Goal: Complete application form

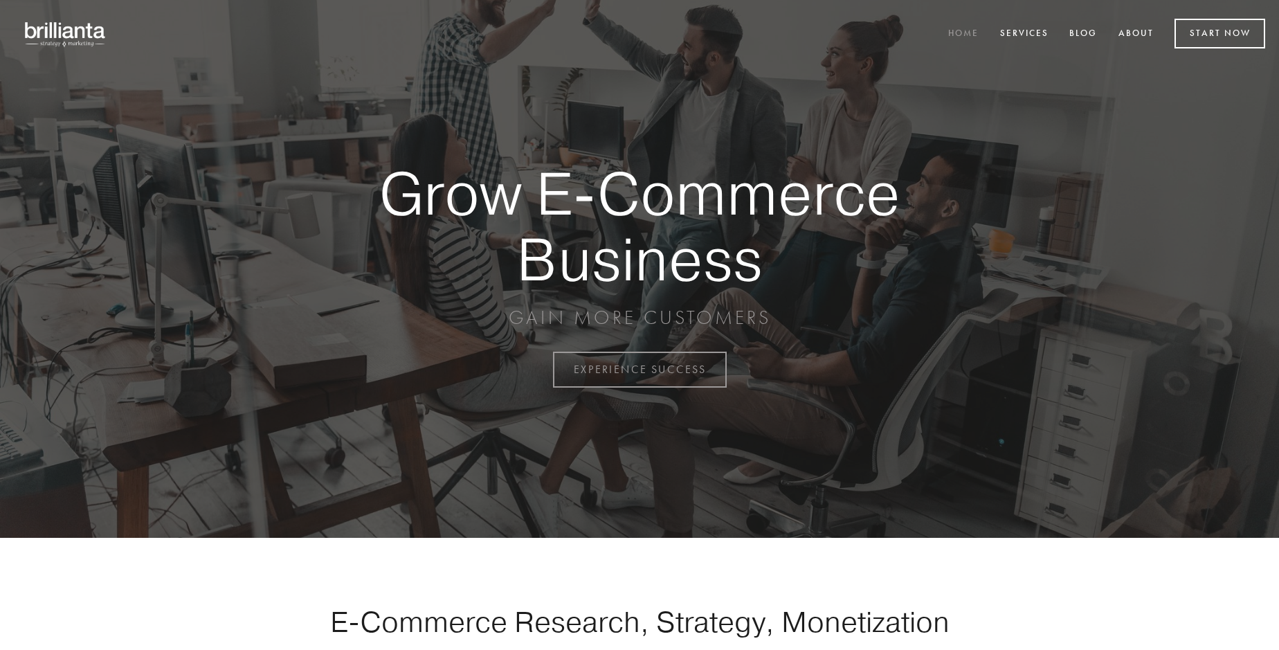
scroll to position [3628, 0]
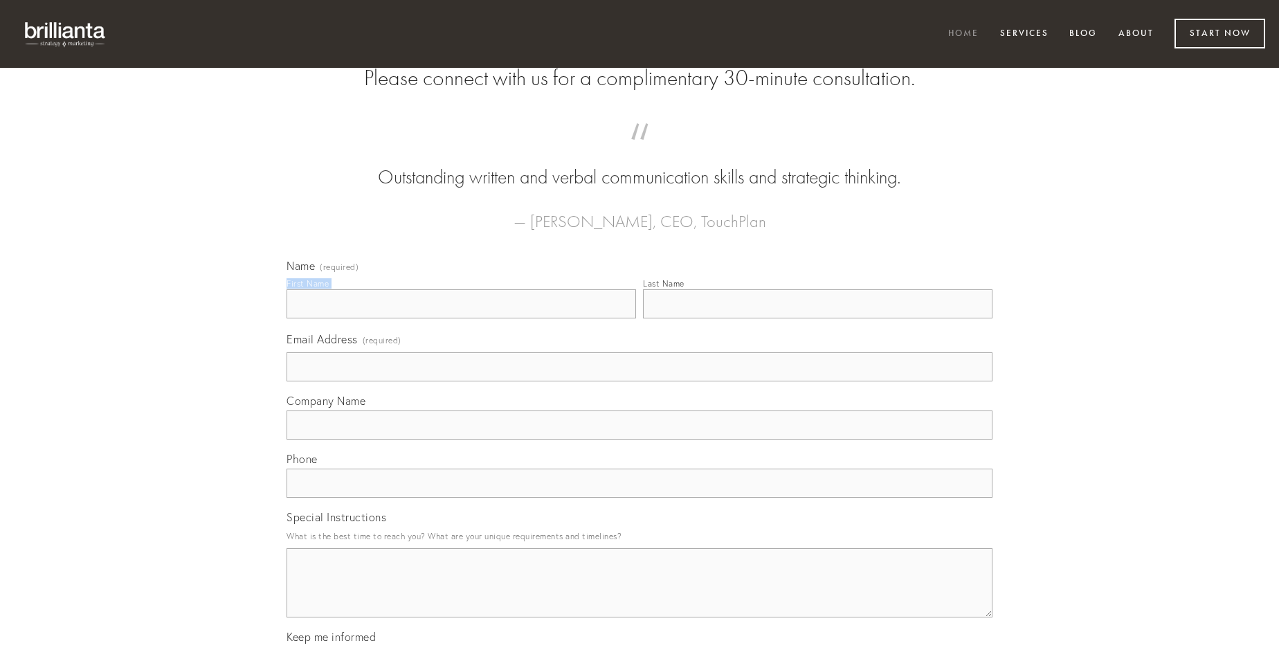
type input "[PERSON_NAME]"
click at [817, 318] on input "Last Name" at bounding box center [818, 303] width 350 height 29
type input "[PERSON_NAME]"
click at [639, 381] on input "Email Address (required)" at bounding box center [640, 366] width 706 height 29
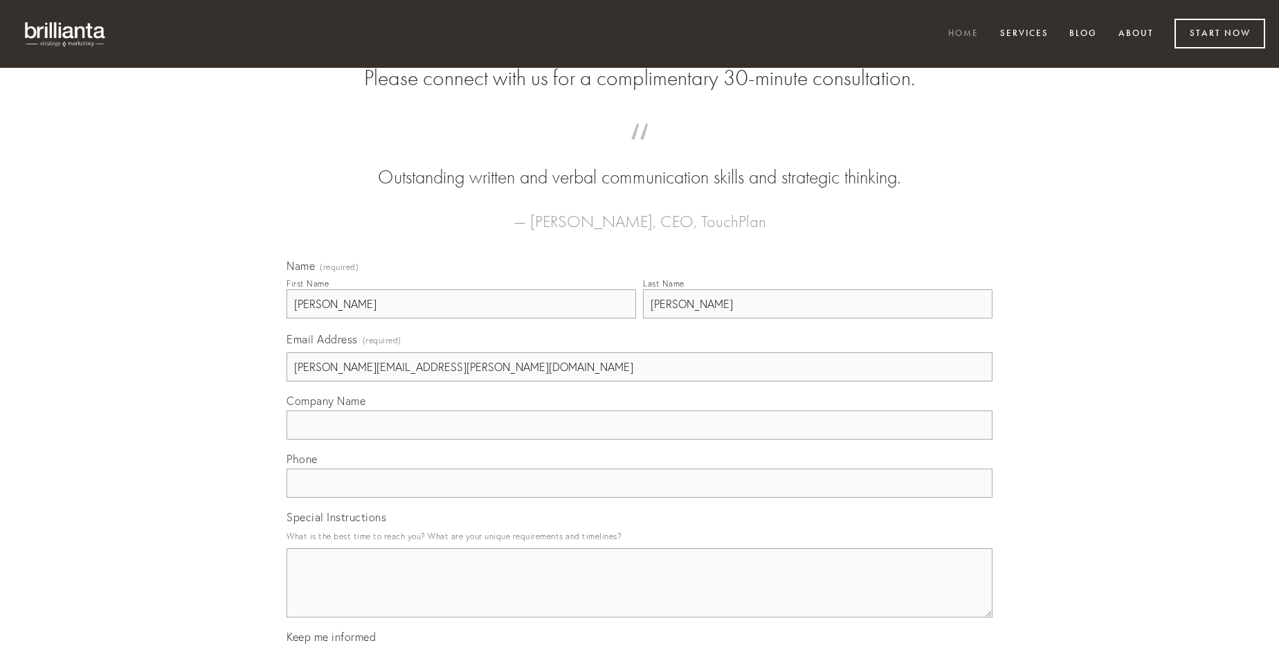
type input "[PERSON_NAME][EMAIL_ADDRESS][PERSON_NAME][DOMAIN_NAME]"
click at [639, 439] on input "Company Name" at bounding box center [640, 424] width 706 height 29
type input "summopere"
click at [639, 498] on input "text" at bounding box center [640, 483] width 706 height 29
click at [639, 595] on textarea "Special Instructions" at bounding box center [640, 582] width 706 height 69
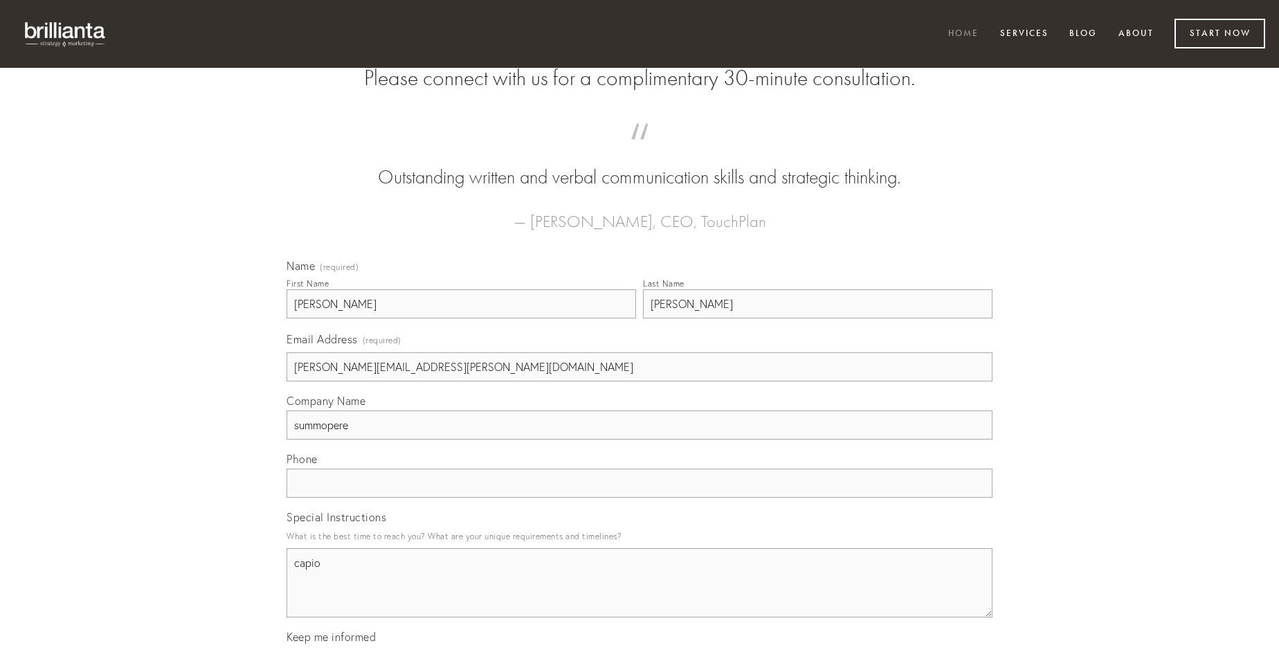
type textarea "capio"
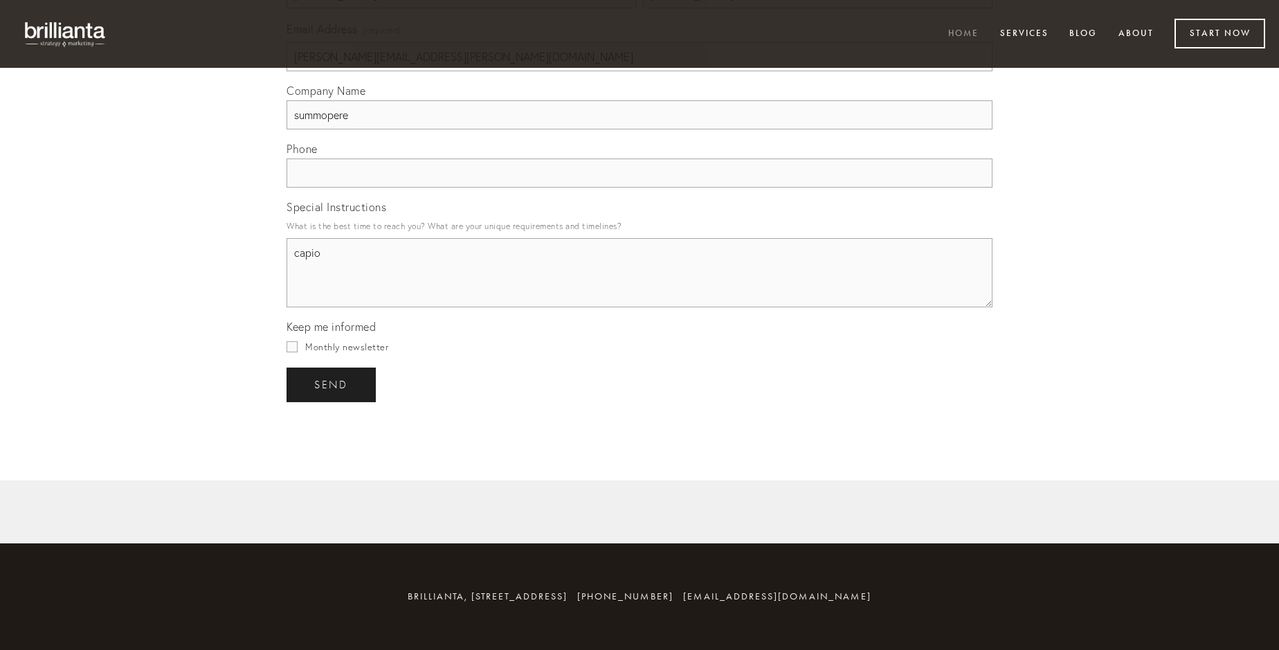
click at [332, 384] on span "send" at bounding box center [331, 385] width 34 height 12
